Goal: Navigation & Orientation: Find specific page/section

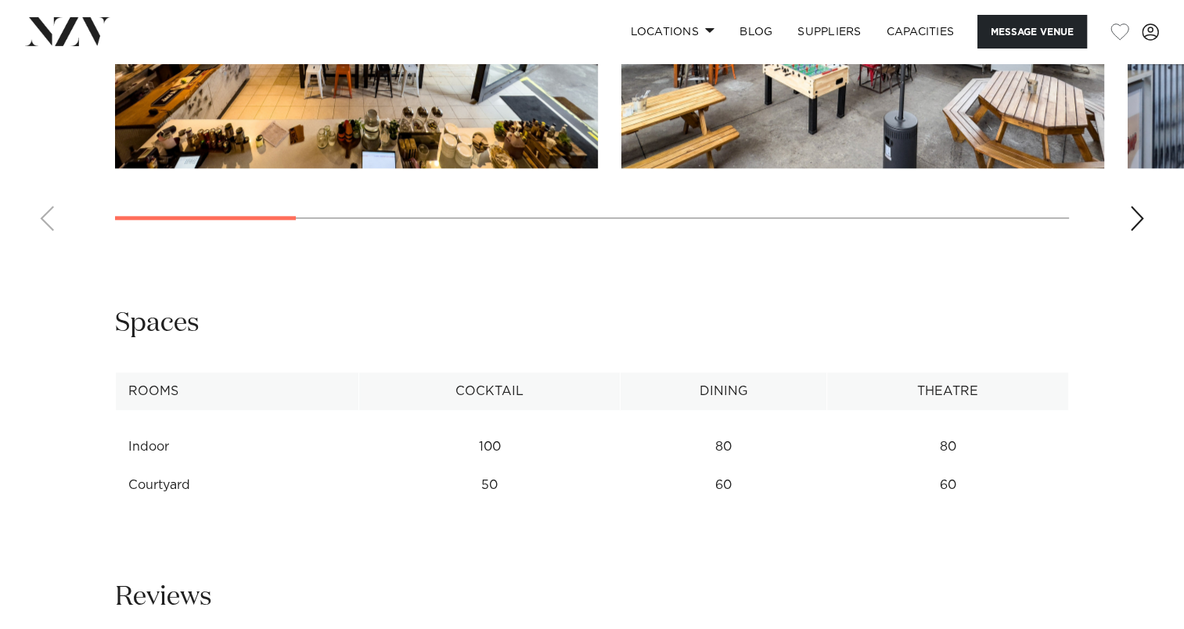
scroll to position [1408, 0]
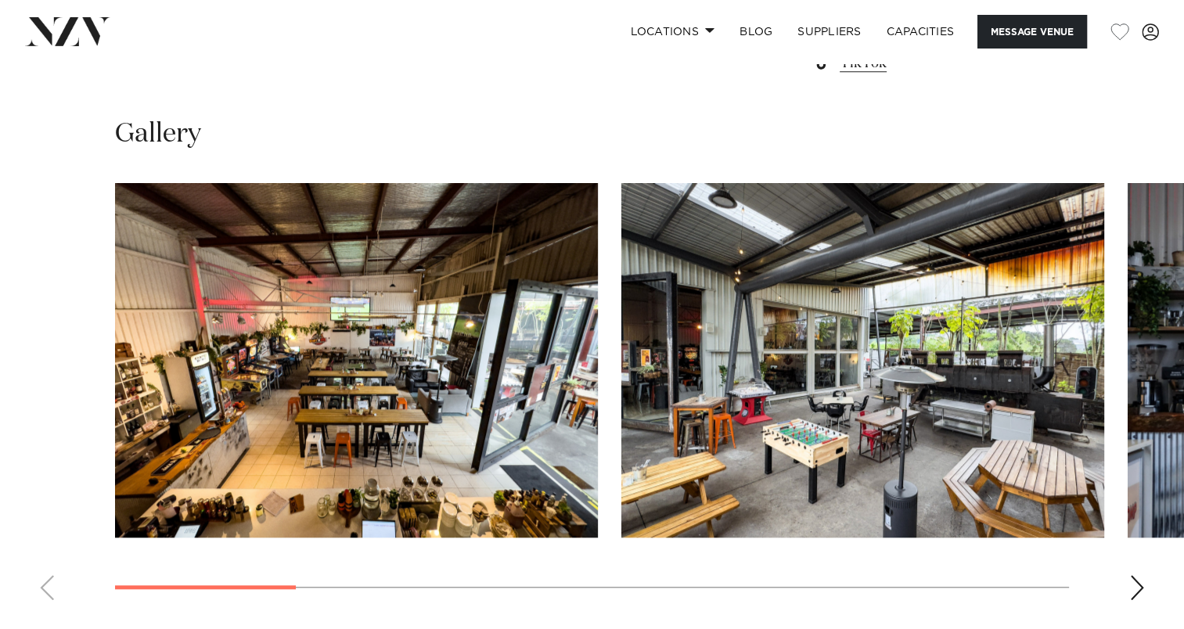
click at [1132, 586] on div "Next slide" at bounding box center [1137, 587] width 16 height 25
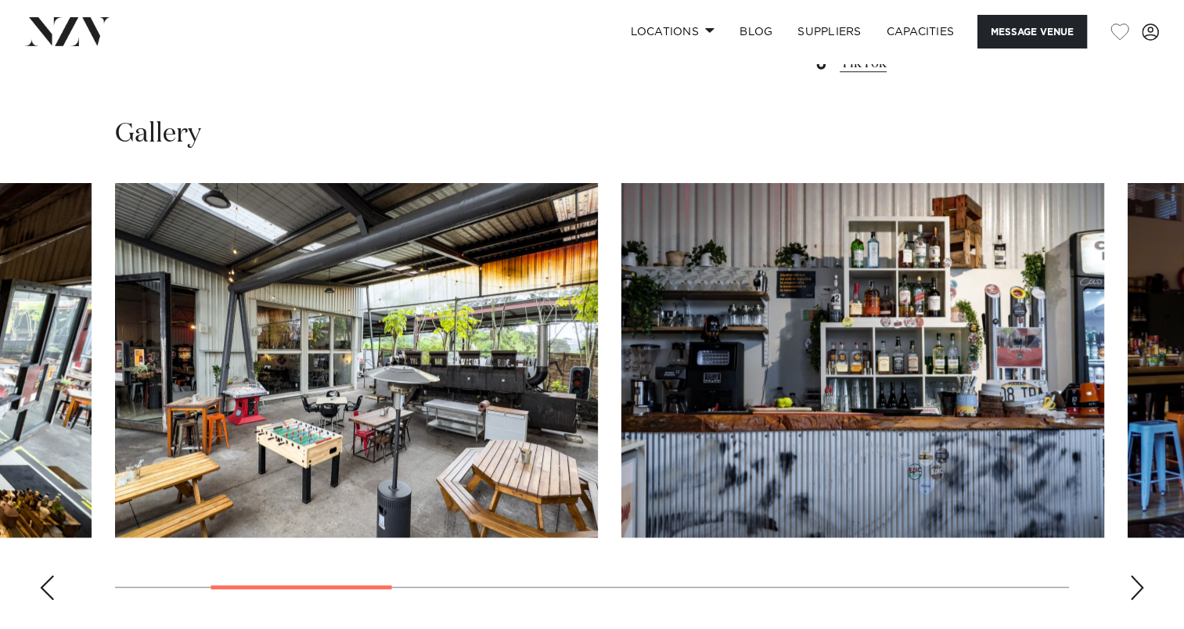
click at [1132, 586] on div "Next slide" at bounding box center [1137, 587] width 16 height 25
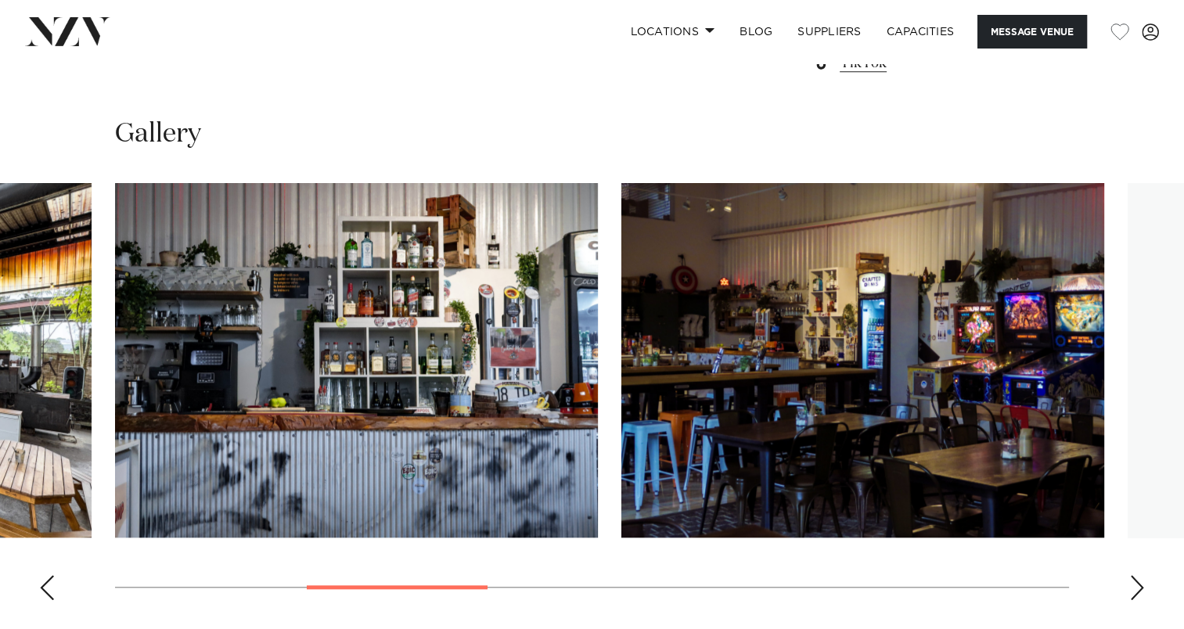
click at [1132, 586] on div "Next slide" at bounding box center [1137, 587] width 16 height 25
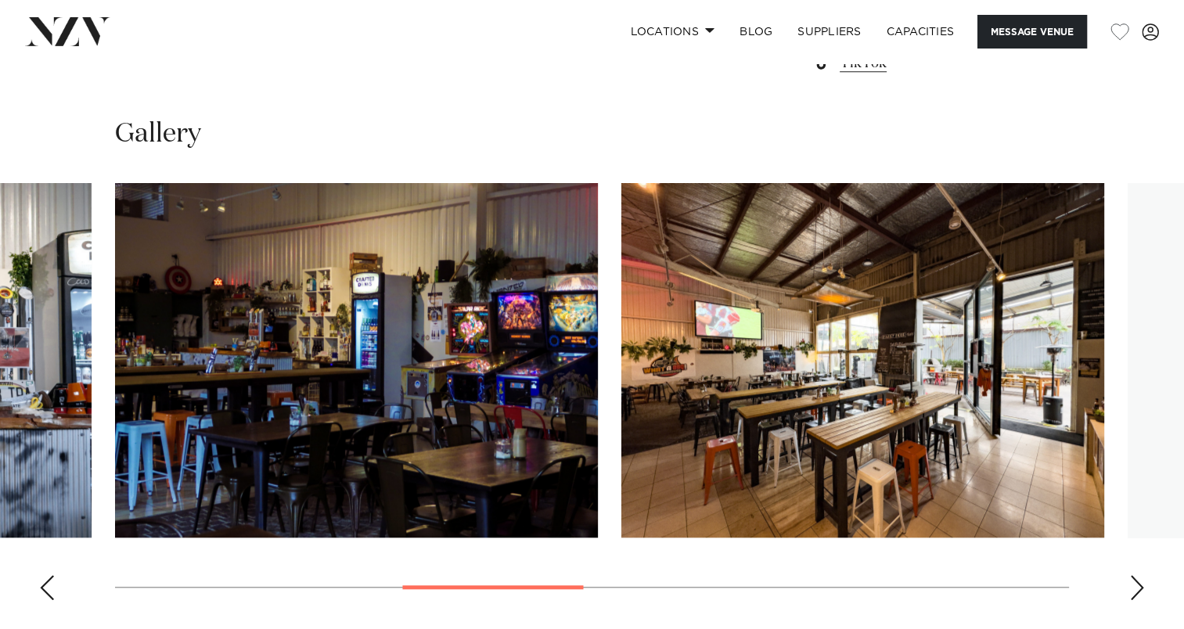
click at [1132, 586] on div "Next slide" at bounding box center [1137, 587] width 16 height 25
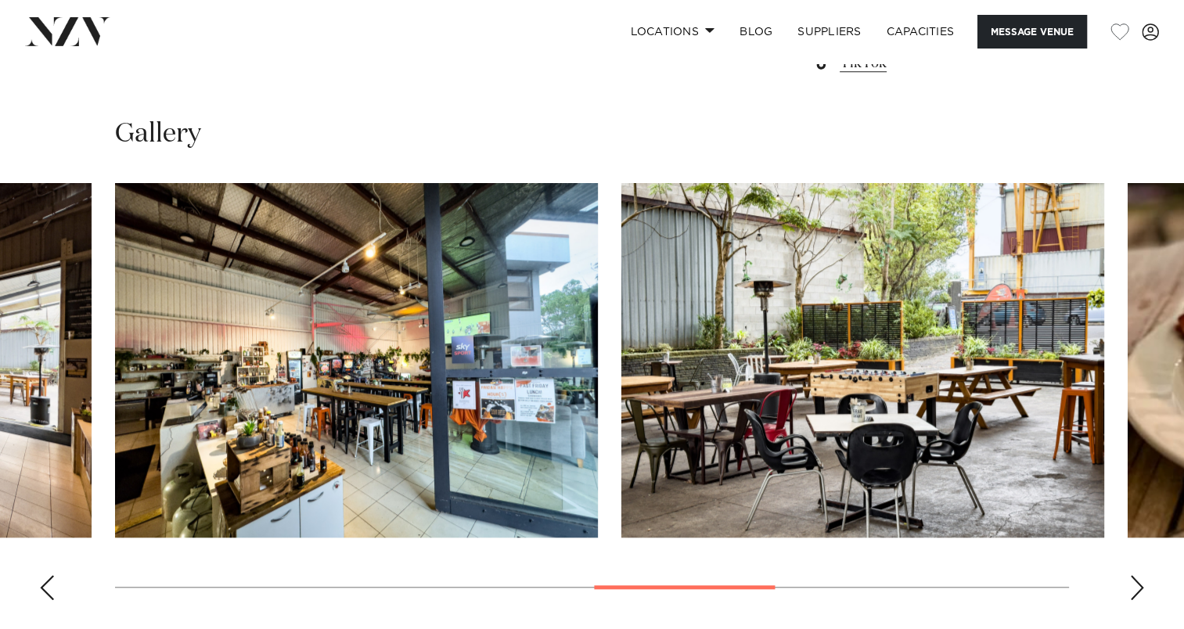
click at [1132, 586] on div "Next slide" at bounding box center [1137, 587] width 16 height 25
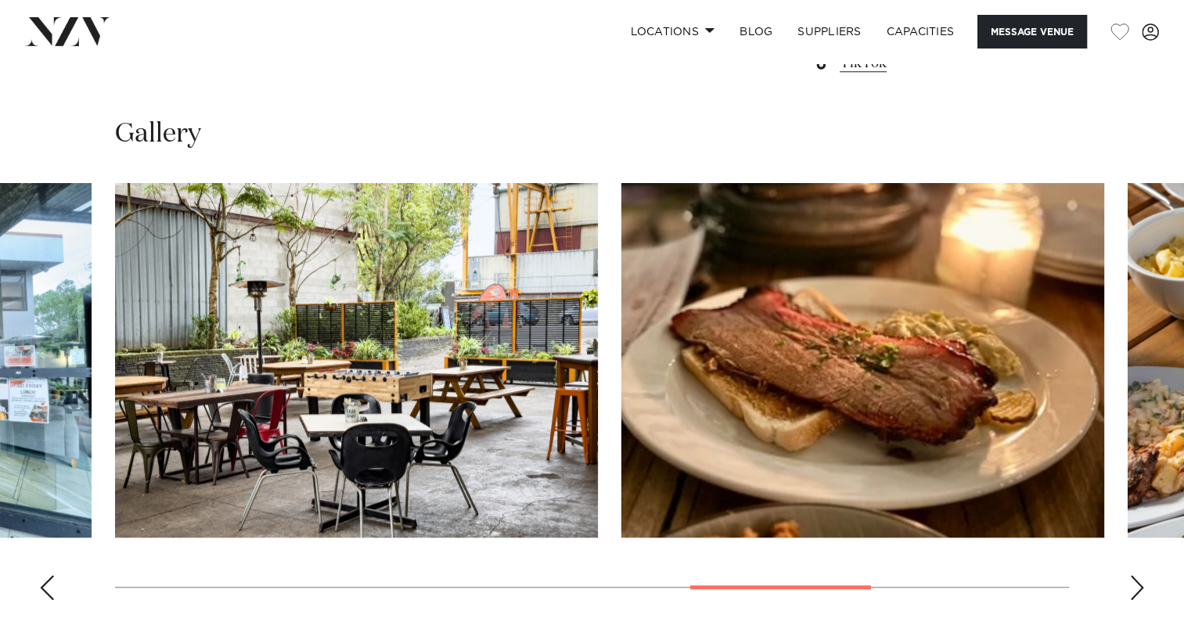
click at [1132, 586] on div "Next slide" at bounding box center [1137, 587] width 16 height 25
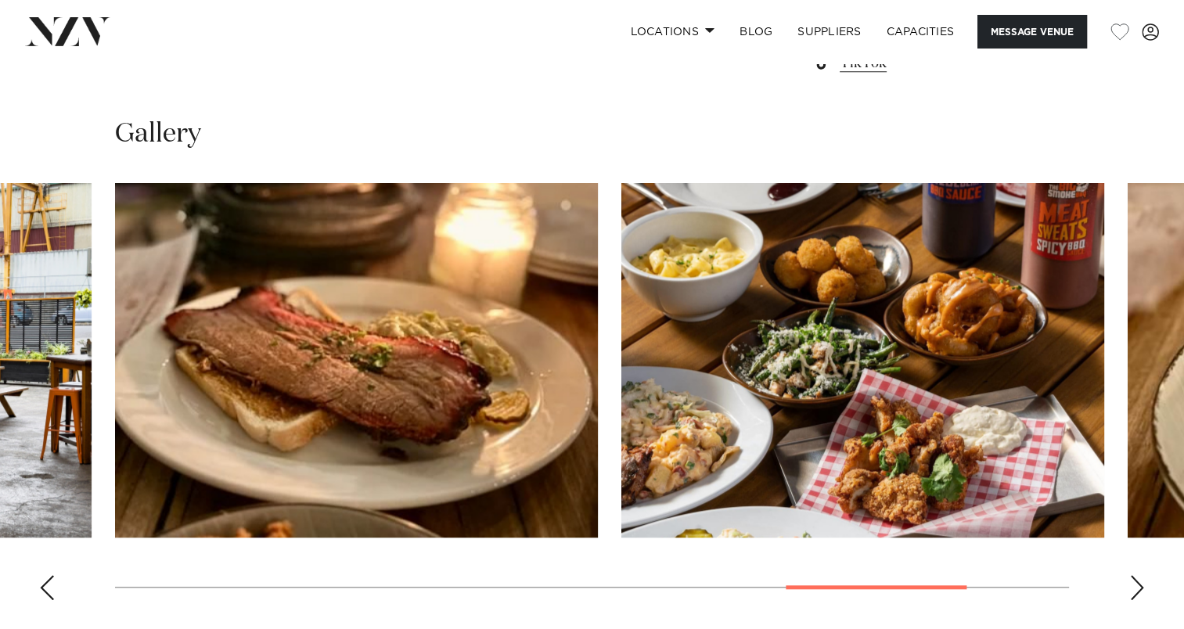
click at [1132, 586] on div "Next slide" at bounding box center [1137, 587] width 16 height 25
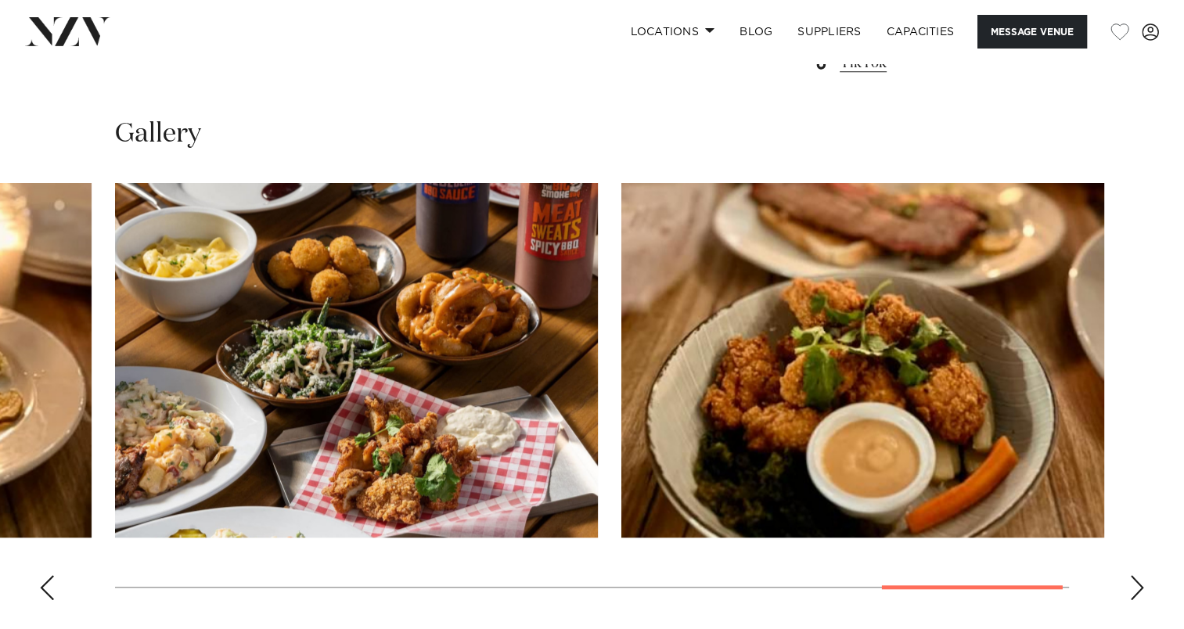
click at [1132, 586] on div "Next slide" at bounding box center [1137, 587] width 16 height 25
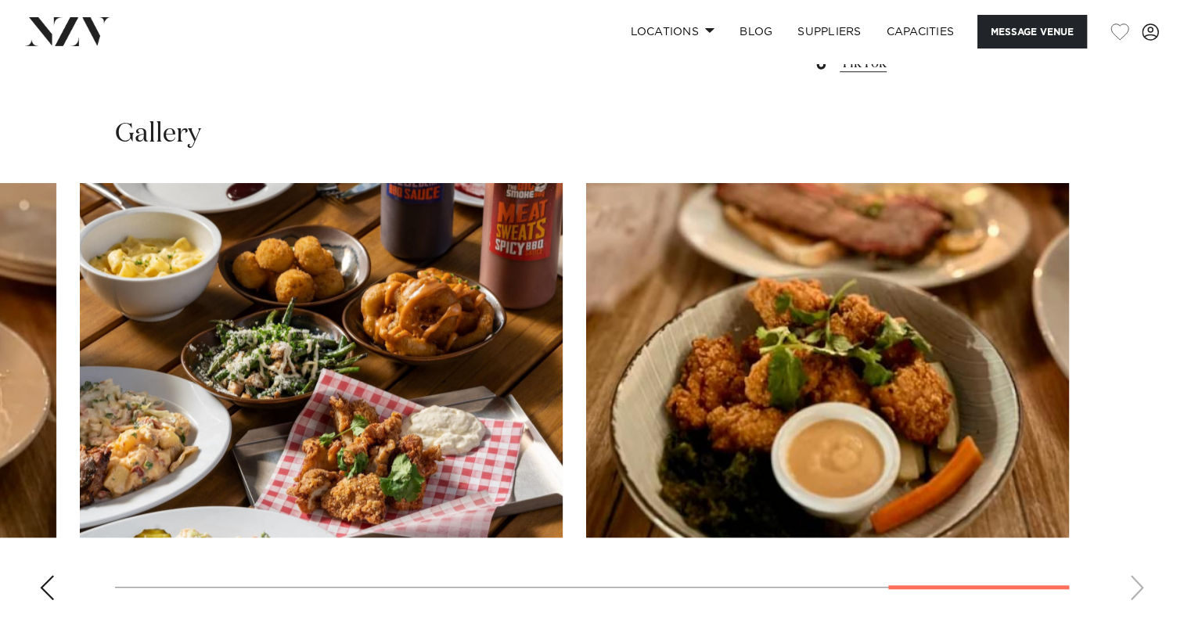
click at [1132, 586] on swiper-container at bounding box center [592, 398] width 1184 height 430
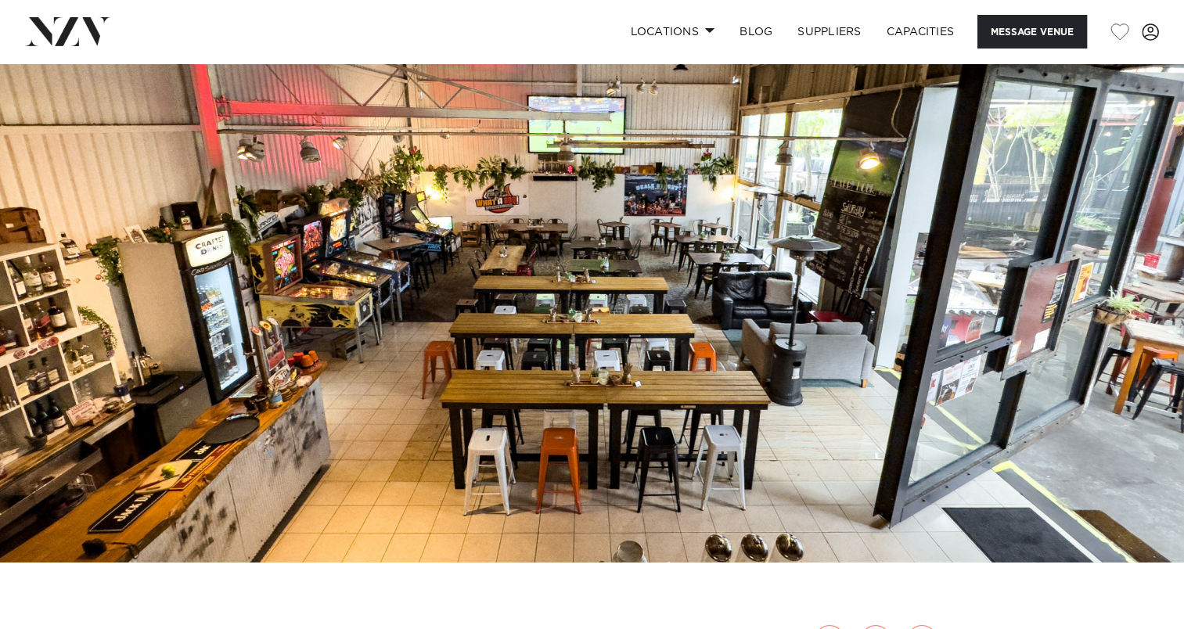
scroll to position [0, 0]
